Goal: Information Seeking & Learning: Find specific fact

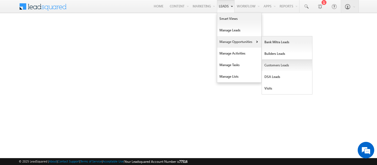
click at [268, 64] on link "Customers Leads" at bounding box center [287, 66] width 50 height 12
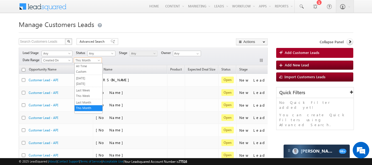
click at [98, 60] on span at bounding box center [99, 61] width 4 height 4
click at [88, 68] on link "All Time" at bounding box center [89, 66] width 28 height 5
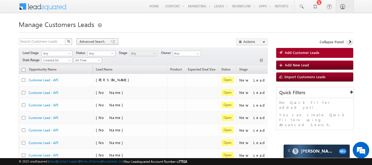
click at [102, 41] on span "Advanced Search" at bounding box center [93, 41] width 27 height 5
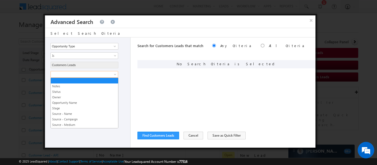
click at [91, 75] on span at bounding box center [81, 74] width 60 height 5
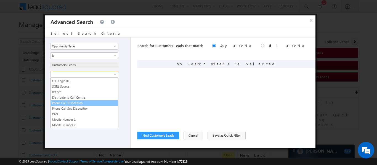
click at [78, 103] on link "Phone Call Disposition" at bounding box center [84, 103] width 67 height 5
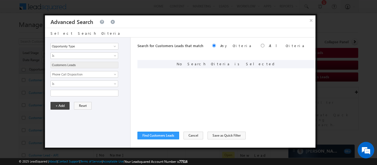
click at [64, 87] on div "Notes Status Owner Opportunity Name Stage Source - Name Source - Campaign Sourc…" at bounding box center [88, 83] width 77 height 25
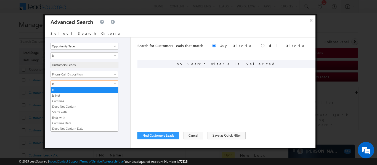
click at [65, 85] on span "Is" at bounding box center [81, 83] width 60 height 5
click at [70, 125] on link "Contains Data" at bounding box center [84, 123] width 67 height 5
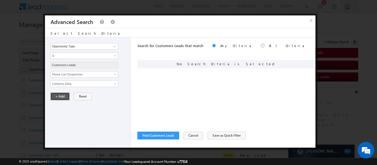
click at [59, 96] on button "+ Add" at bounding box center [59, 97] width 19 height 8
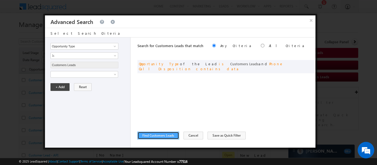
click at [161, 135] on button "Find Customers Leads" at bounding box center [158, 136] width 42 height 8
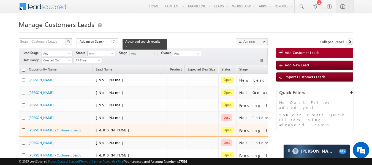
scroll to position [0, 0]
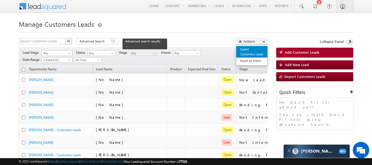
click at [250, 53] on link "Export Customers Leads" at bounding box center [252, 52] width 31 height 12
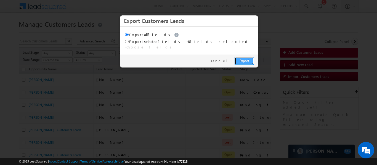
click at [245, 57] on link "Export" at bounding box center [243, 61] width 19 height 8
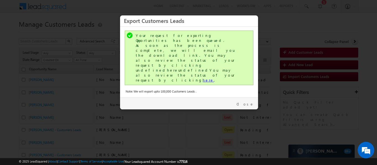
click at [202, 78] on link "here" at bounding box center [207, 80] width 11 height 5
click at [249, 102] on link "Close" at bounding box center [244, 104] width 17 height 5
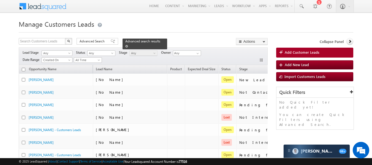
click at [157, 41] on div "Advanced search results" at bounding box center [145, 44] width 45 height 11
click at [128, 45] on span at bounding box center [126, 46] width 3 height 3
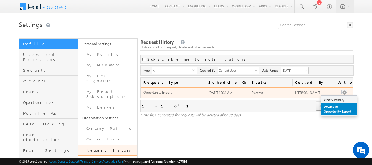
click at [335, 111] on link "Download Opportunity Export" at bounding box center [339, 109] width 36 height 12
click at [336, 106] on link "Download Opportunity Export" at bounding box center [339, 109] width 36 height 12
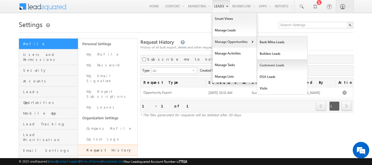
click at [264, 63] on link "Customers Leads" at bounding box center [282, 66] width 50 height 12
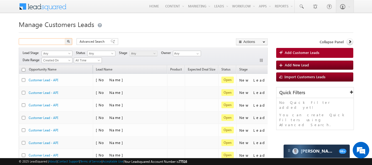
click at [56, 41] on input "text" at bounding box center [42, 41] width 47 height 7
paste input "7240760917"
type input "7240760917"
click at [68, 41] on img "button" at bounding box center [68, 41] width 3 height 3
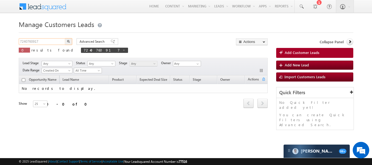
click at [50, 39] on input "7240760917" at bounding box center [42, 41] width 47 height 7
paste input "017461042"
click at [65, 38] on button "button" at bounding box center [68, 41] width 7 height 7
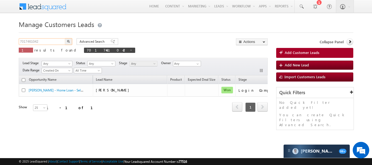
click at [57, 41] on input "7017461042" at bounding box center [42, 41] width 47 height 7
paste input "9636715451"
click at [65, 38] on button "button" at bounding box center [68, 41] width 7 height 7
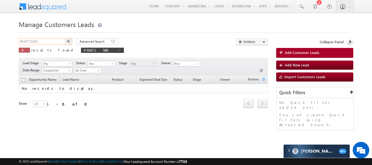
click at [57, 41] on input "9636715451" at bounding box center [42, 41] width 47 height 7
paste input "990418890"
click at [65, 38] on button "button" at bounding box center [68, 41] width 7 height 7
click at [57, 41] on input "9990418890" at bounding box center [42, 41] width 47 height 7
paste input "6377664064"
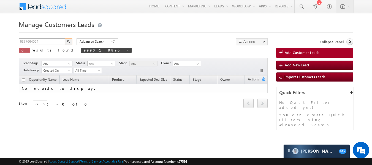
click at [65, 38] on button "button" at bounding box center [68, 41] width 7 height 7
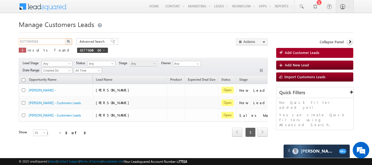
click at [56, 41] on input "6377664064" at bounding box center [42, 41] width 47 height 7
paste input "9302750302"
click at [65, 38] on button "button" at bounding box center [68, 41] width 7 height 7
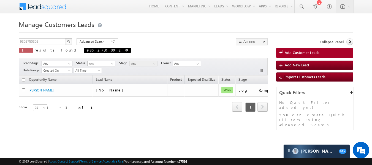
click at [125, 49] on span at bounding box center [126, 50] width 3 height 3
type input "Search Customers Leads"
